Goal: Task Accomplishment & Management: Use online tool/utility

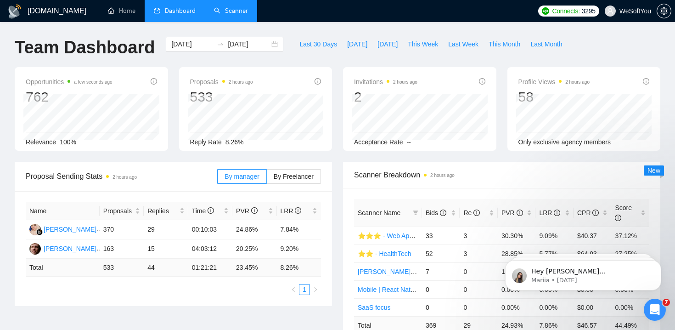
click at [228, 7] on link "Scanner" at bounding box center [231, 11] width 34 height 8
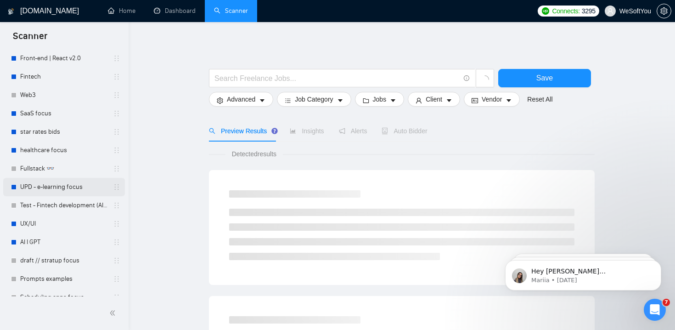
scroll to position [429, 0]
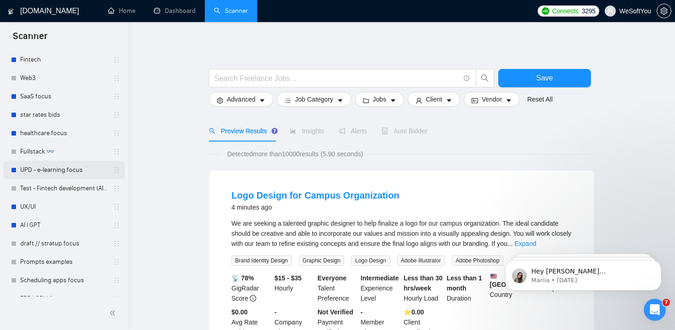
click at [55, 177] on link "UPD - e-learning focus" at bounding box center [63, 170] width 87 height 18
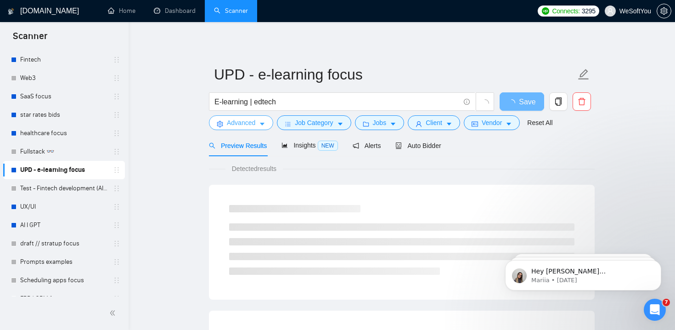
click at [255, 124] on span "Advanced" at bounding box center [241, 123] width 28 height 10
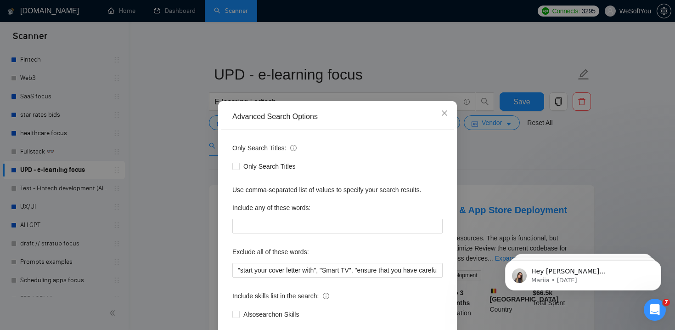
scroll to position [52, 0]
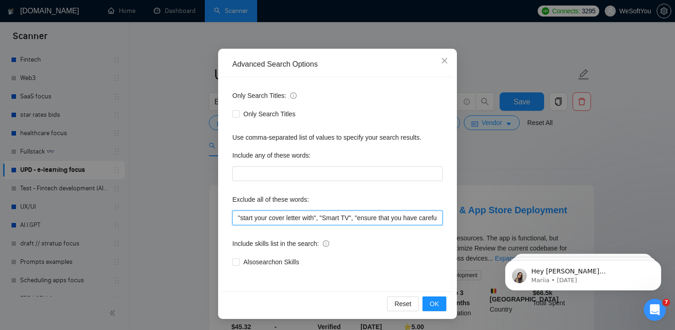
drag, startPoint x: 336, startPoint y: 220, endPoint x: 424, endPoint y: 220, distance: 87.7
click at [424, 220] on input ""start your cover letter with", "Smart TV", "ensure that you have carefully rea…" at bounding box center [337, 217] width 210 height 15
click at [443, 58] on icon "close" at bounding box center [444, 60] width 7 height 7
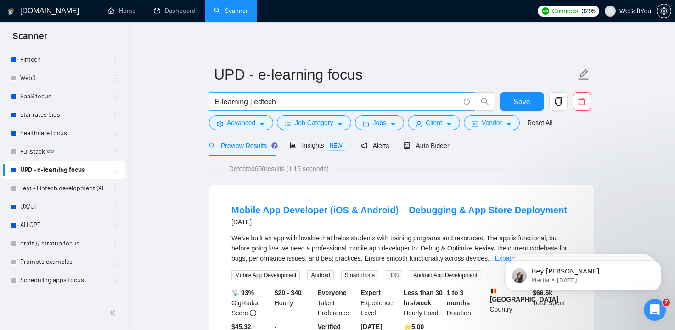
scroll to position [6, 0]
click at [320, 124] on span "Job Category" at bounding box center [314, 123] width 38 height 10
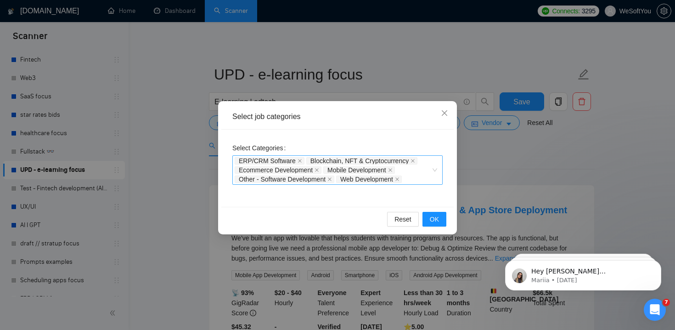
click at [423, 178] on div "ERP/CRM Software Blockchain, NFT & Cryptocurrency Ecommerce Development Mobile …" at bounding box center [333, 170] width 197 height 28
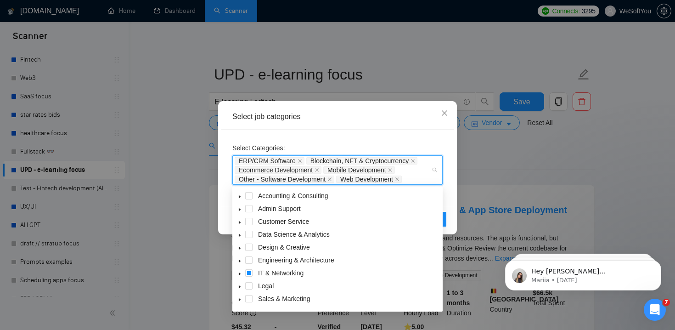
click at [237, 195] on icon "caret-down" at bounding box center [239, 196] width 5 height 5
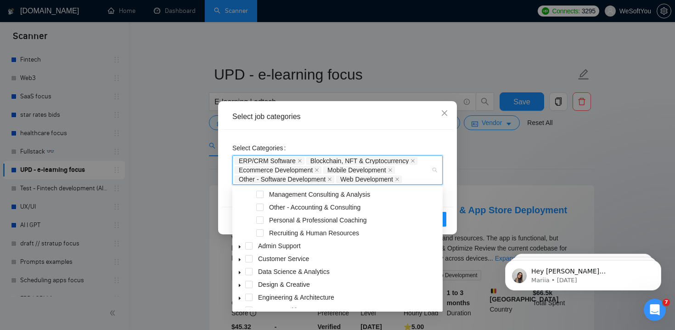
scroll to position [40, 0]
click at [260, 217] on span at bounding box center [259, 219] width 7 height 7
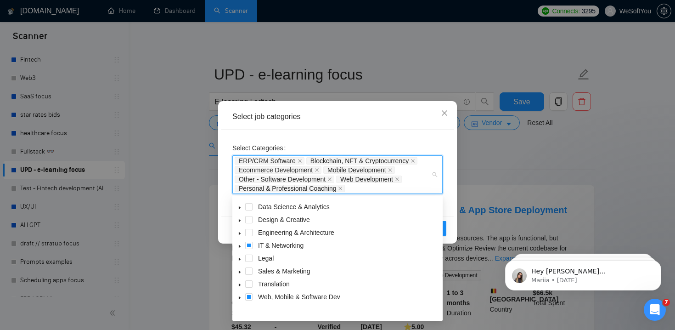
scroll to position [54, 0]
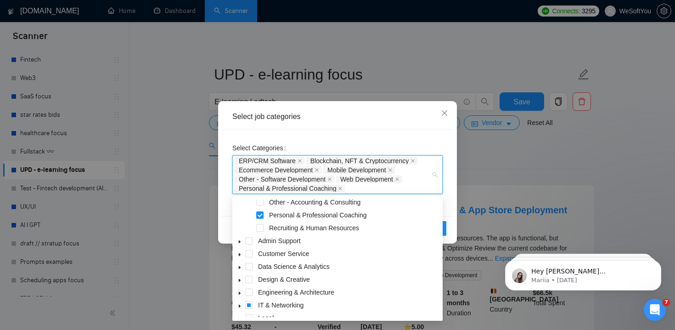
click at [241, 243] on icon "caret-down" at bounding box center [239, 241] width 5 height 5
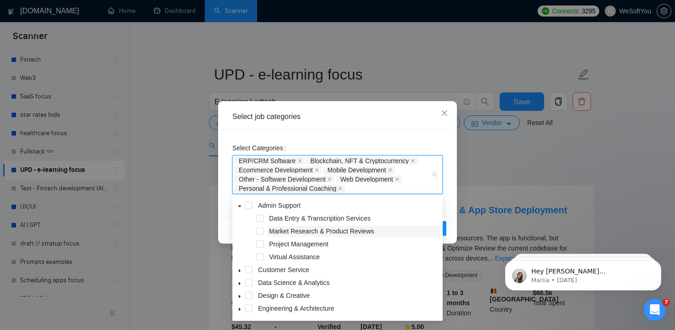
scroll to position [90, 0]
click at [240, 270] on icon "caret-down" at bounding box center [240, 270] width 2 height 3
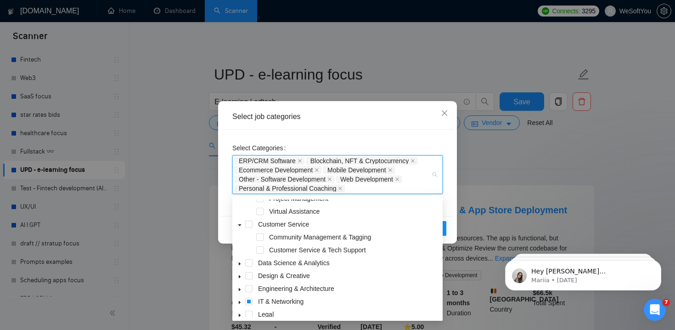
scroll to position [140, 0]
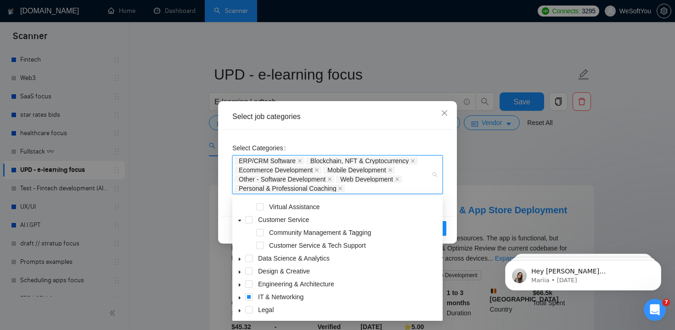
click at [241, 259] on icon "caret-down" at bounding box center [239, 259] width 5 height 5
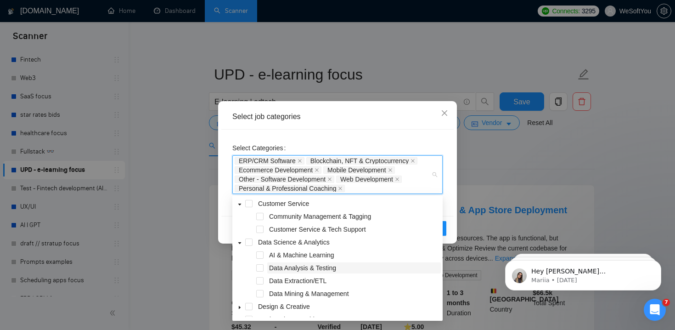
scroll to position [156, 0]
click at [259, 229] on span at bounding box center [259, 228] width 7 height 7
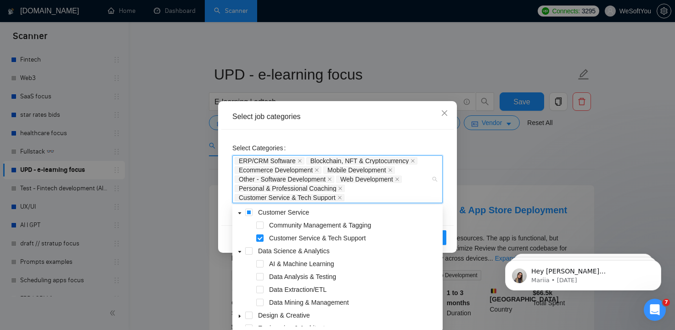
scroll to position [173, 0]
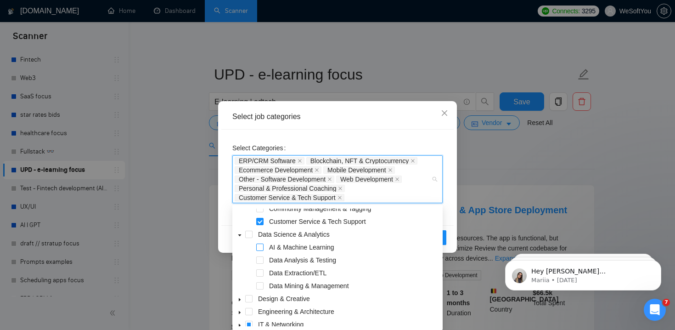
click at [261, 248] on span at bounding box center [259, 246] width 7 height 7
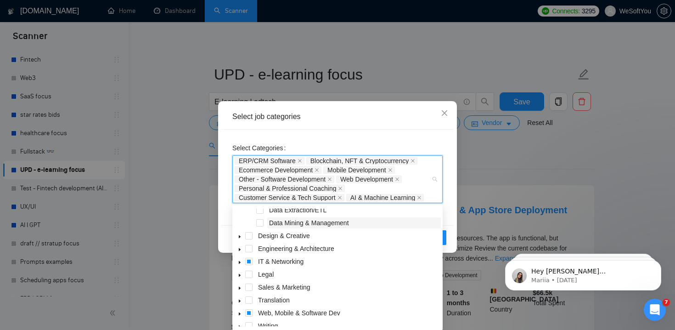
scroll to position [237, 0]
click at [240, 235] on icon "caret-down" at bounding box center [240, 235] width 2 height 3
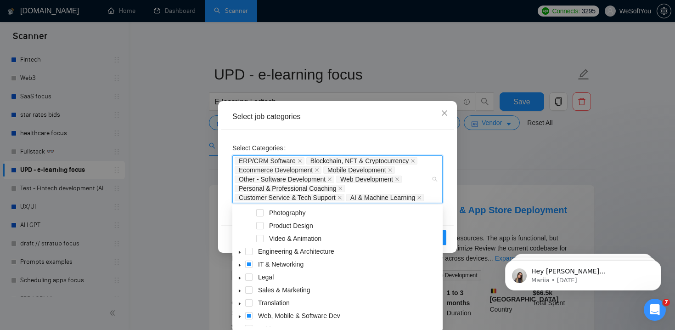
scroll to position [349, 0]
click at [241, 252] on icon "caret-down" at bounding box center [239, 251] width 5 height 5
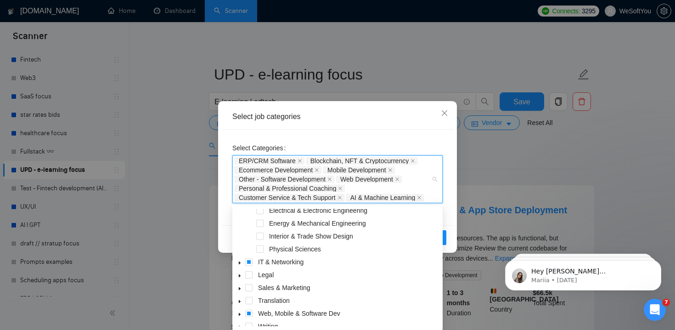
scroll to position [474, 0]
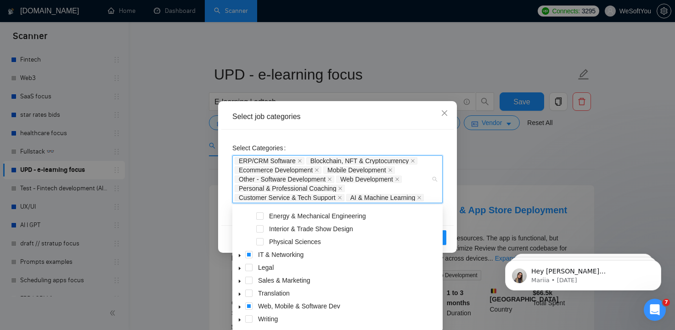
click at [240, 307] on icon "caret-down" at bounding box center [240, 306] width 2 height 3
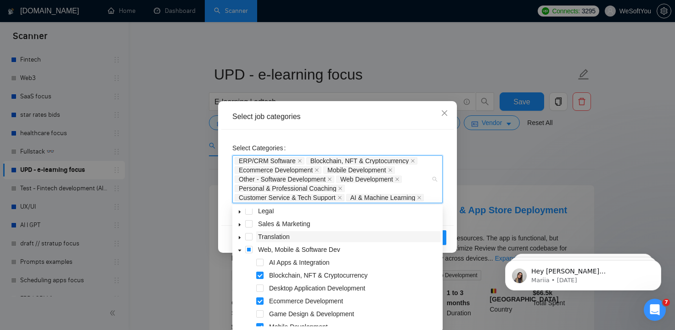
scroll to position [541, 0]
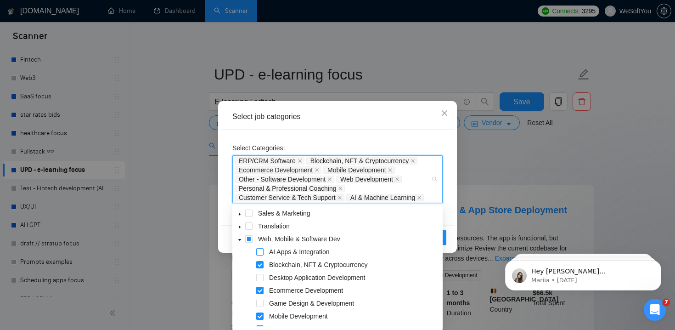
click at [262, 251] on span at bounding box center [259, 251] width 7 height 7
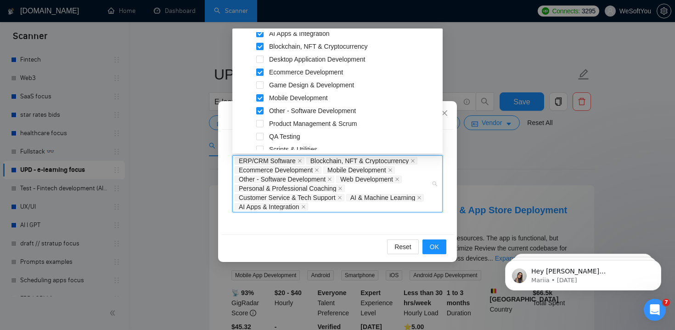
scroll to position [583, 0]
click at [259, 60] on span at bounding box center [259, 58] width 7 height 7
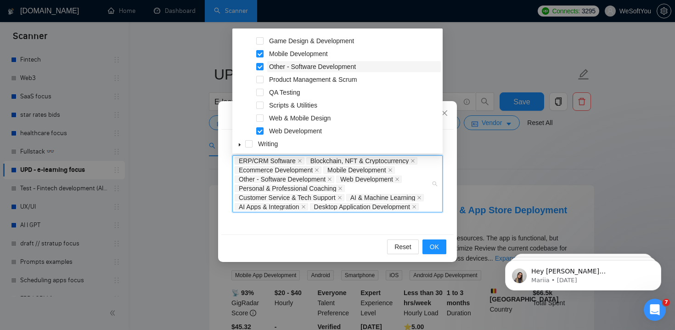
scroll to position [628, 0]
click at [262, 118] on span at bounding box center [259, 116] width 7 height 7
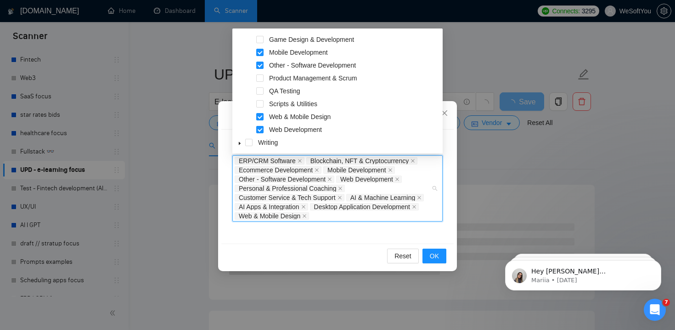
click at [438, 238] on div "Select Categories ERP/CRM Software Blockchain, NFT & Cryptocurrency Ecommerce D…" at bounding box center [337, 187] width 232 height 114
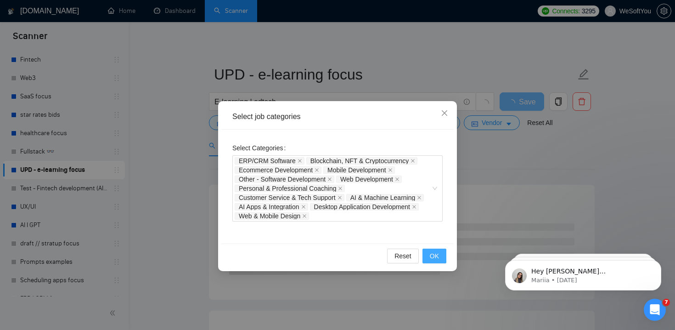
click at [435, 252] on span "OK" at bounding box center [434, 256] width 9 height 10
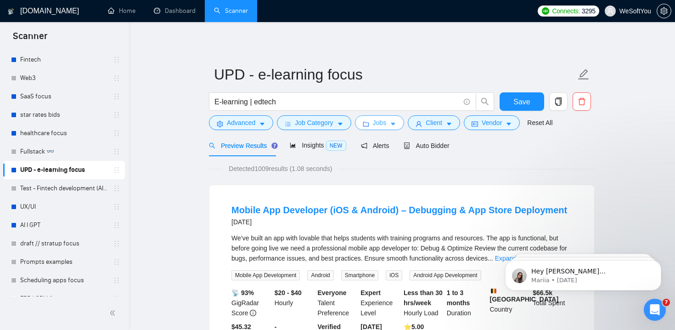
click at [397, 129] on button "Jobs" at bounding box center [380, 122] width 50 height 15
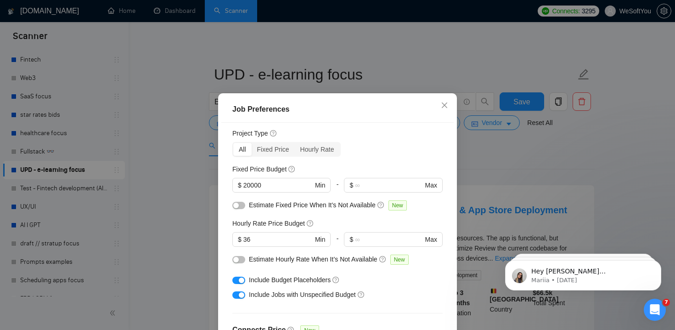
scroll to position [30, 0]
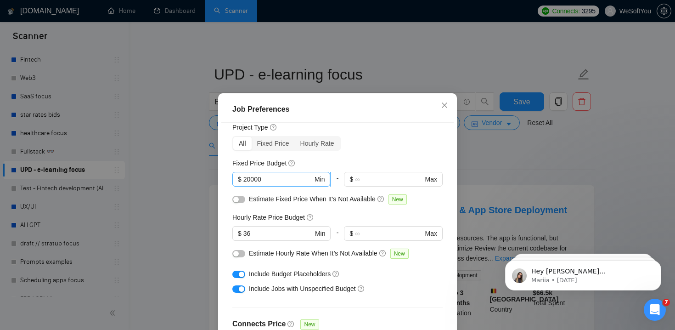
click at [248, 177] on input "20000" at bounding box center [277, 179] width 69 height 10
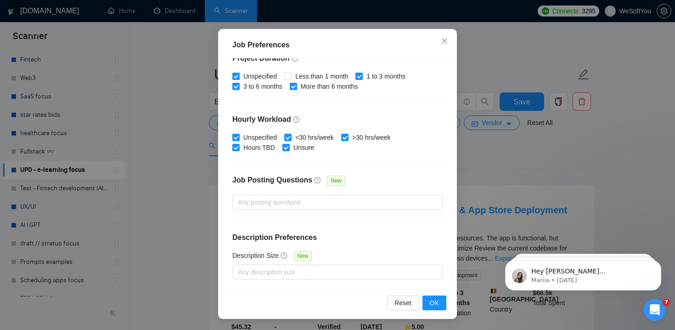
scroll to position [64, 0]
type input "15000"
click at [426, 303] on button "OK" at bounding box center [435, 303] width 24 height 15
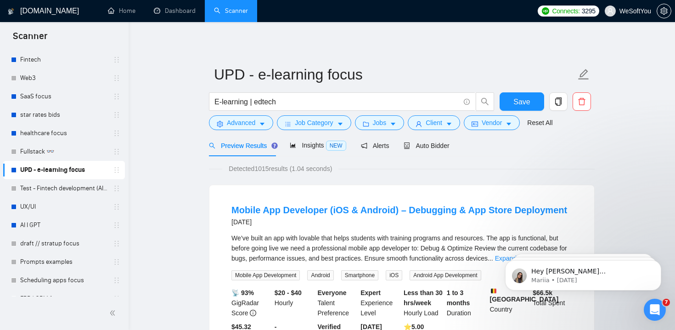
scroll to position [26, 0]
click at [429, 122] on span "Client" at bounding box center [434, 123] width 17 height 10
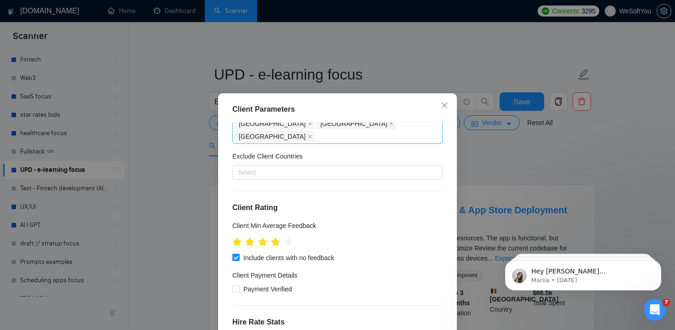
scroll to position [231, 0]
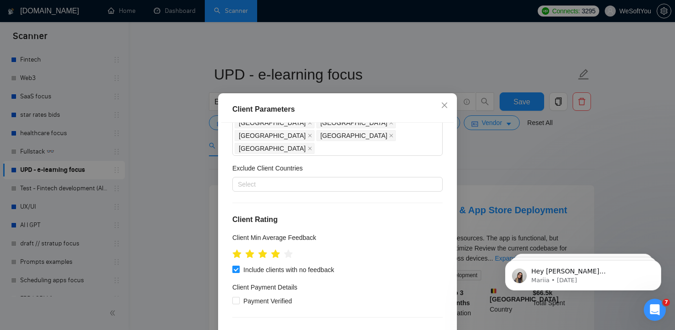
click at [235, 265] on input "Include clients with no feedback" at bounding box center [235, 268] width 6 height 6
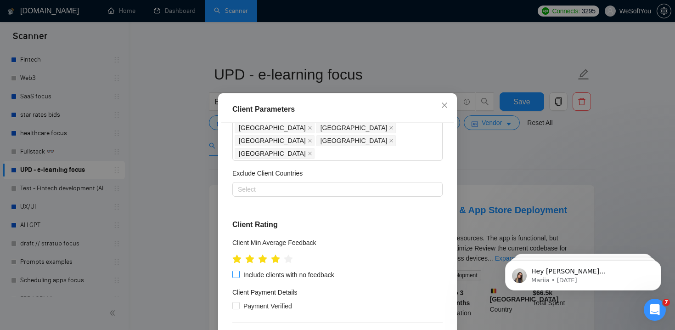
scroll to position [214, 0]
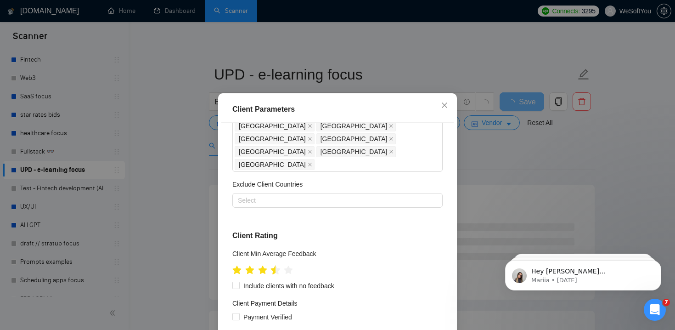
click at [274, 265] on icon "star" at bounding box center [276, 269] width 10 height 9
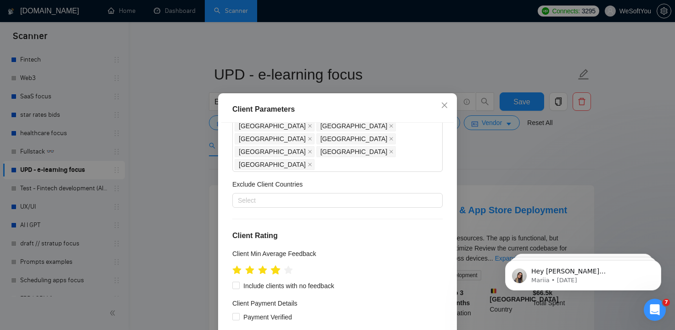
click at [278, 265] on icon "star" at bounding box center [276, 270] width 10 height 10
click at [265, 281] on span "Include clients with no feedback" at bounding box center [289, 286] width 98 height 10
click at [239, 282] on input "Include clients with no feedback" at bounding box center [235, 285] width 6 height 6
checkbox input "true"
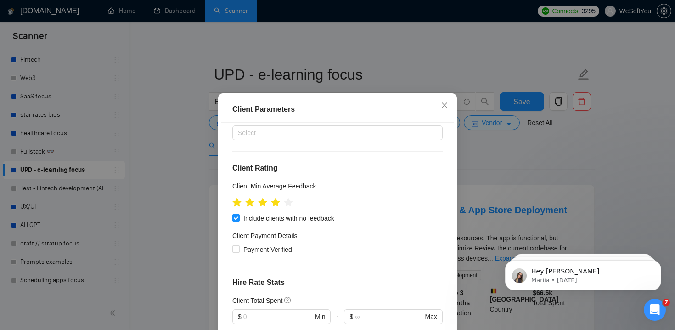
scroll to position [286, 0]
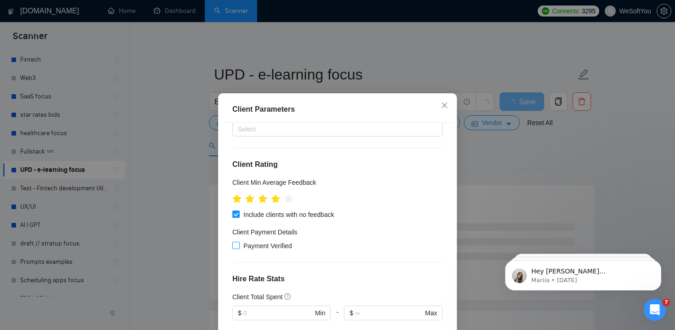
click at [252, 241] on span "Payment Verified" at bounding box center [268, 246] width 56 height 10
click at [239, 242] on input "Payment Verified" at bounding box center [235, 245] width 6 height 6
checkbox input "true"
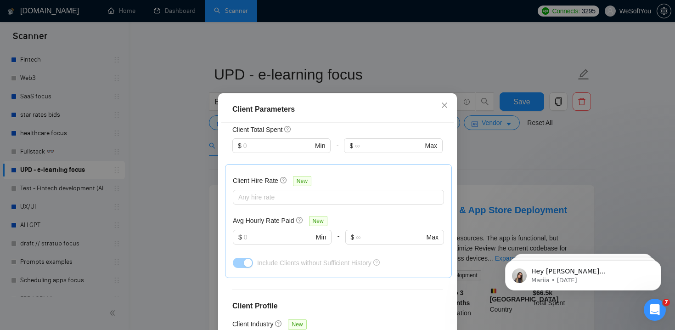
scroll to position [64, 0]
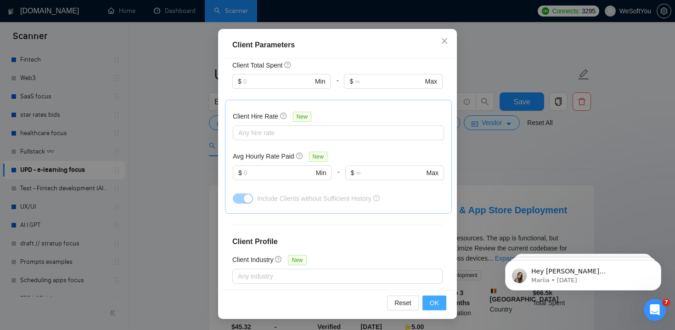
click at [433, 303] on span "OK" at bounding box center [434, 303] width 9 height 10
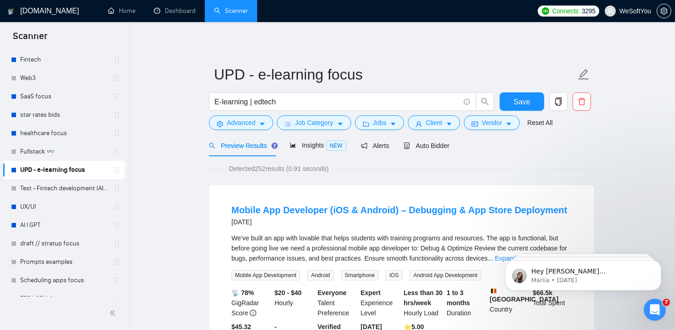
scroll to position [26, 0]
click at [512, 122] on icon "caret-down" at bounding box center [509, 124] width 6 height 6
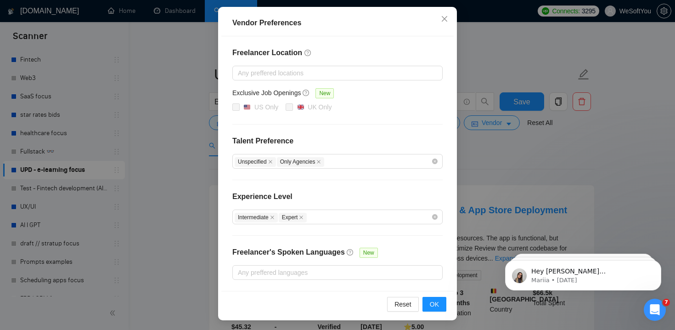
scroll to position [95, 0]
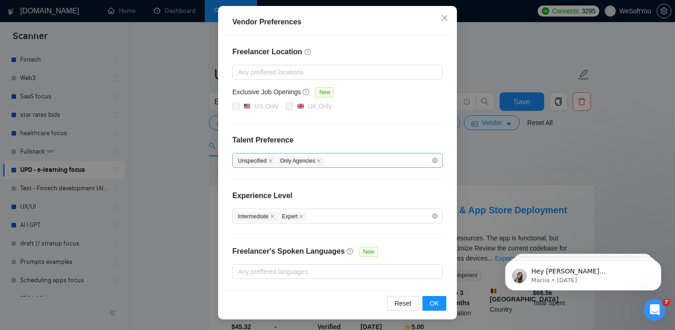
click at [388, 162] on div "Unspecified Only Agencies" at bounding box center [333, 160] width 197 height 11
click at [439, 301] on span "OK" at bounding box center [434, 303] width 9 height 10
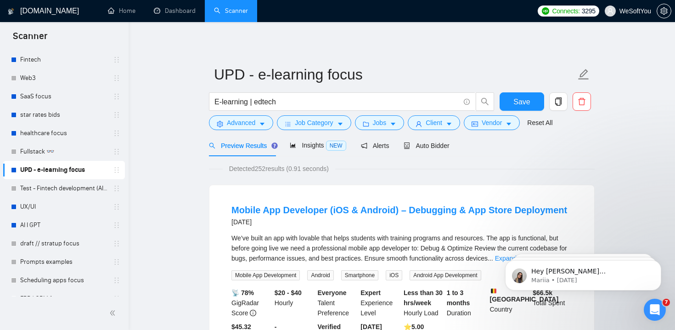
scroll to position [49, 0]
click at [519, 102] on span "Save" at bounding box center [521, 101] width 17 height 11
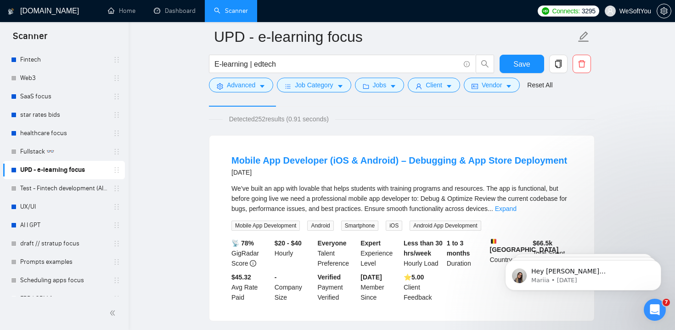
scroll to position [0, 0]
